Goal: Find contact information: Find contact information

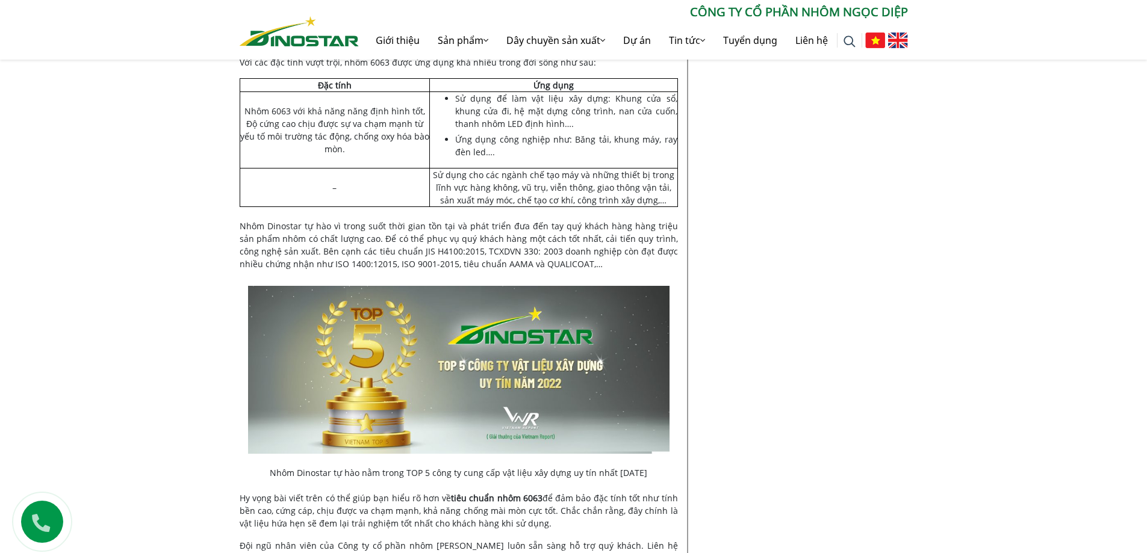
scroll to position [6708, 0]
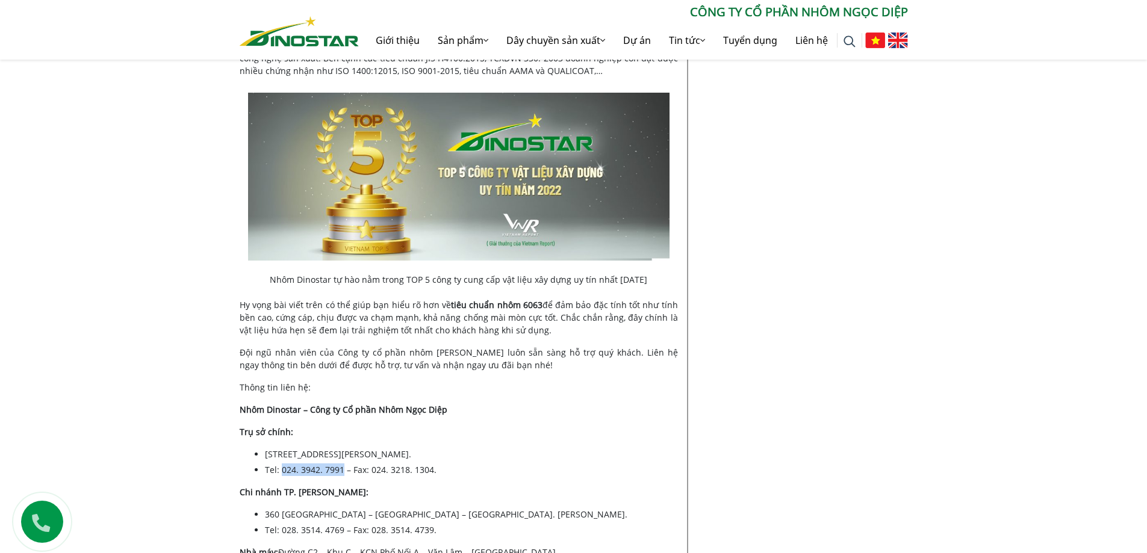
drag, startPoint x: 281, startPoint y: 366, endPoint x: 342, endPoint y: 368, distance: 61.5
click at [342, 464] on li "Tel: 024. 3942. 7991 – Fax: 024. 3218. 1304." at bounding box center [471, 470] width 413 height 13
copy li "024. 3942. 7991"
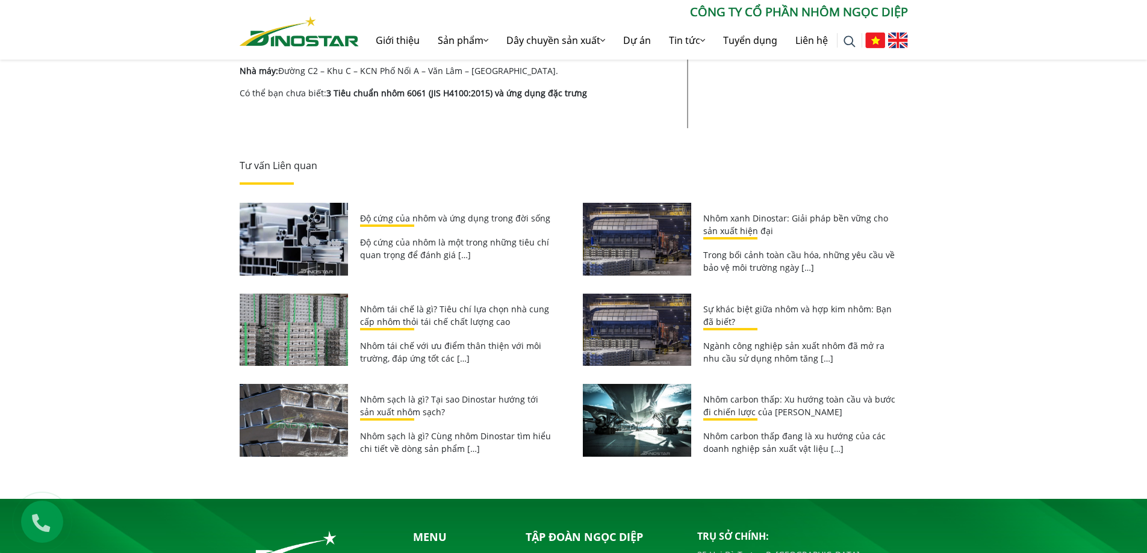
scroll to position [7310, 0]
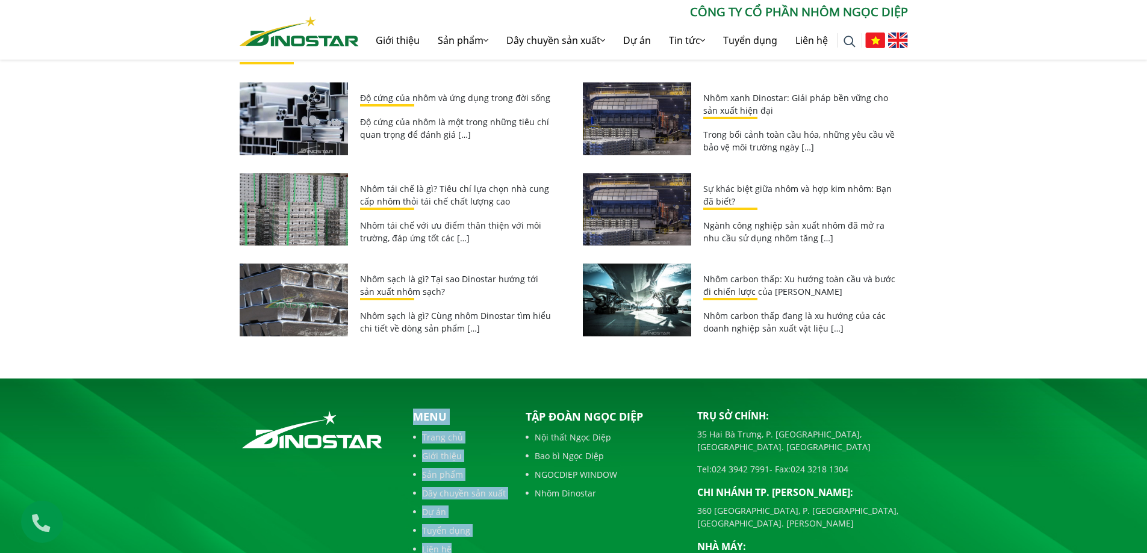
drag, startPoint x: 287, startPoint y: 496, endPoint x: 419, endPoint y: 499, distance: 131.9
click at [419, 499] on div "hotline 024 3942 2828 Menu Trang chủ Giới thiệu Sản phẩm Dây chuyền sản xuất Dự…" at bounding box center [574, 512] width 686 height 207
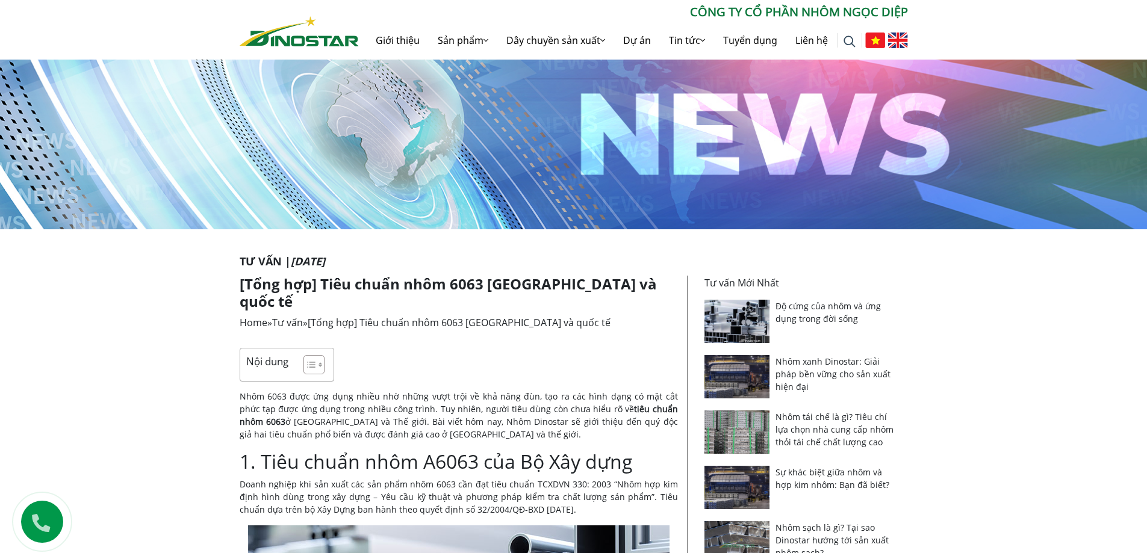
scroll to position [0, 0]
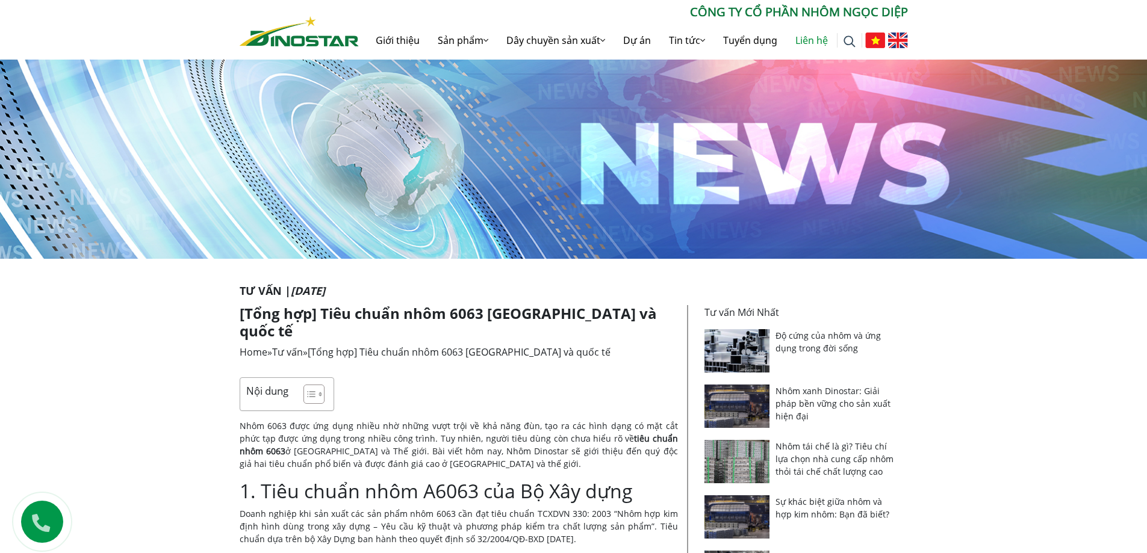
click at [815, 44] on link "Liên hệ" at bounding box center [811, 40] width 51 height 39
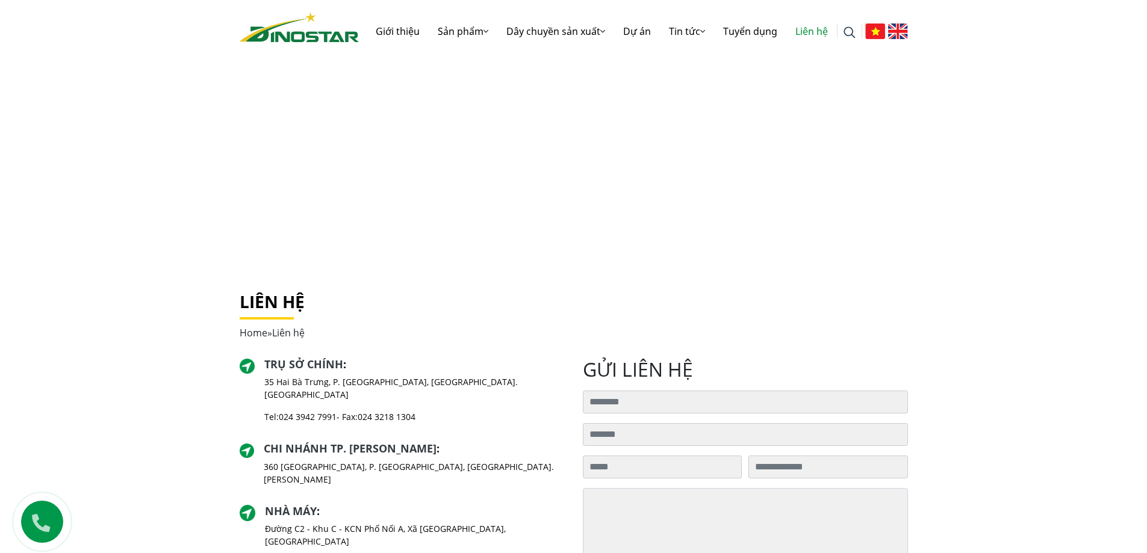
drag, startPoint x: 99, startPoint y: 425, endPoint x: 138, endPoint y: 412, distance: 41.3
click at [100, 425] on div "Liên hệ Home » Liên hệ Trụ sở chính : 35 Hai Bà Trưng, P. Cửa Nam, Tp. Hà Nội T…" at bounding box center [573, 487] width 1147 height 456
click at [472, 28] on link "Sản phẩm" at bounding box center [463, 31] width 69 height 39
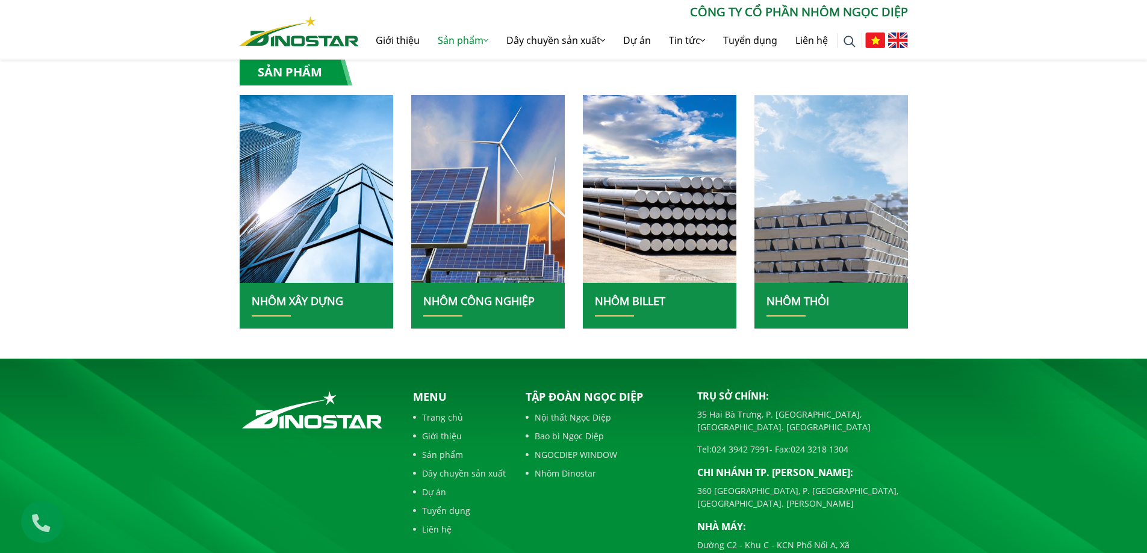
scroll to position [331, 0]
